Goal: Navigation & Orientation: Go to known website

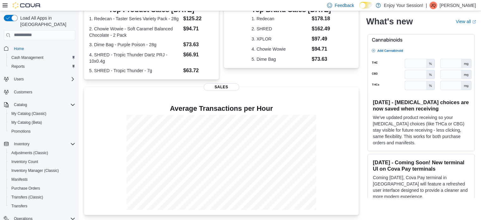
scroll to position [154, 0]
